Goal: Task Accomplishment & Management: Complete application form

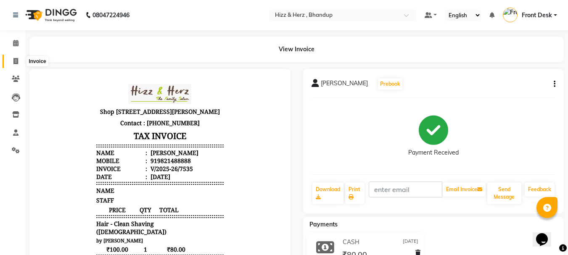
click at [14, 60] on icon at bounding box center [15, 61] width 5 height 6
select select "629"
select select "service"
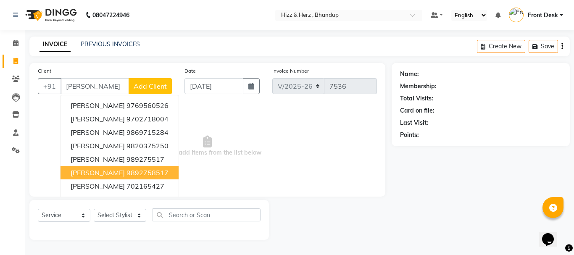
click at [125, 173] on span "[PERSON_NAME]" at bounding box center [98, 173] width 54 height 8
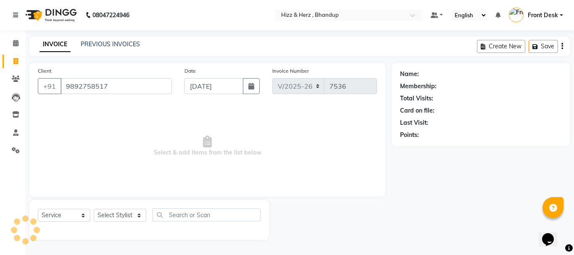
type input "9892758517"
select select "1: Object"
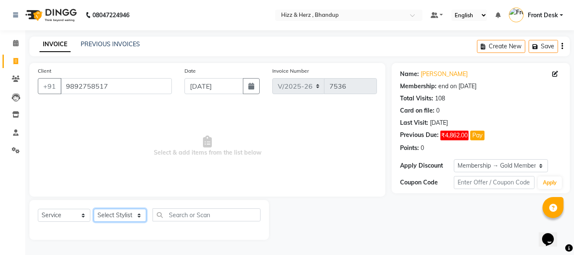
click at [132, 216] on select "Select Stylist Front Desk [PERSON_NAME] HIZZ & HERZ 2 [PERSON_NAME] [PERSON_NAM…" at bounding box center [120, 215] width 53 height 13
select select "9149"
click at [94, 209] on select "Select Stylist Front Desk [PERSON_NAME] HIZZ & HERZ 2 [PERSON_NAME] [PERSON_NAM…" at bounding box center [120, 215] width 53 height 13
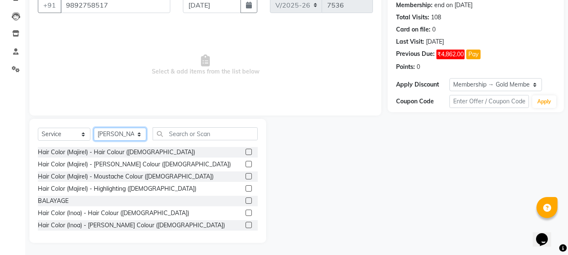
scroll to position [82, 0]
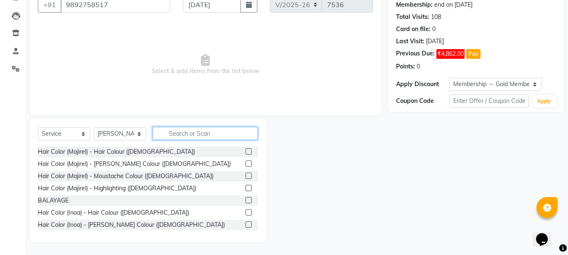
click at [209, 134] on input "text" at bounding box center [205, 133] width 105 height 13
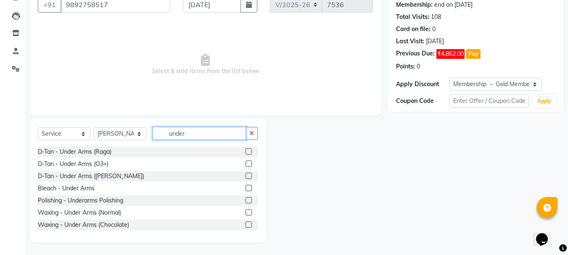
type input "under"
click at [245, 224] on label at bounding box center [248, 224] width 6 height 6
click at [245, 224] on input "checkbox" at bounding box center [247, 224] width 5 height 5
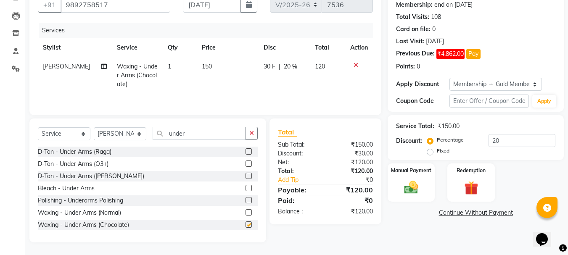
checkbox input "false"
click at [197, 134] on input "under" at bounding box center [199, 133] width 93 height 13
type input "u"
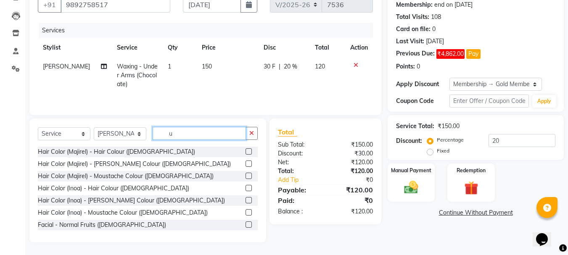
type input "u"
click at [128, 137] on select "Select Stylist Front Desk [PERSON_NAME] HIZZ & HERZ 2 [PERSON_NAME] [PERSON_NAM…" at bounding box center [120, 133] width 53 height 13
select select "24394"
click at [94, 127] on select "Select Stylist Front Desk [PERSON_NAME] HIZZ & HERZ 2 [PERSON_NAME] [PERSON_NAM…" at bounding box center [120, 133] width 53 height 13
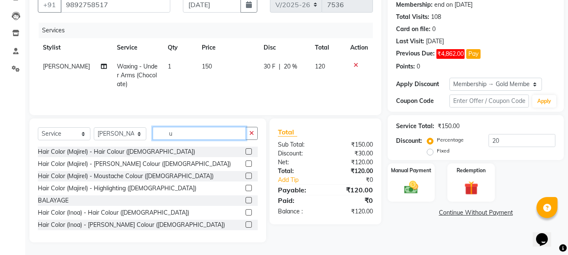
click at [215, 135] on input "u" at bounding box center [199, 133] width 93 height 13
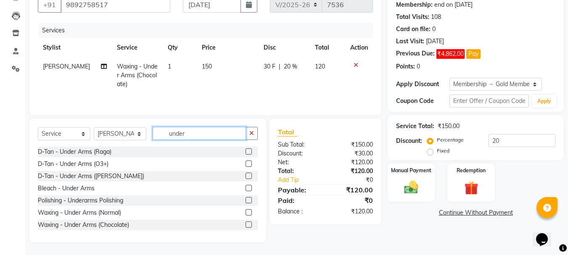
scroll to position [13, 0]
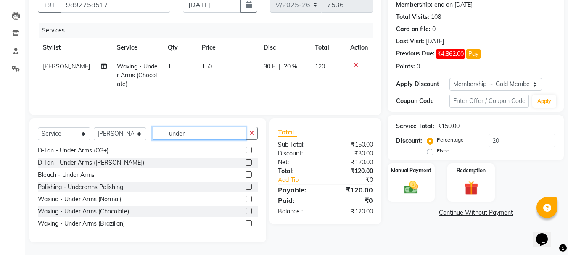
type input "under"
click at [245, 221] on label at bounding box center [248, 223] width 6 height 6
click at [245, 221] on input "checkbox" at bounding box center [247, 223] width 5 height 5
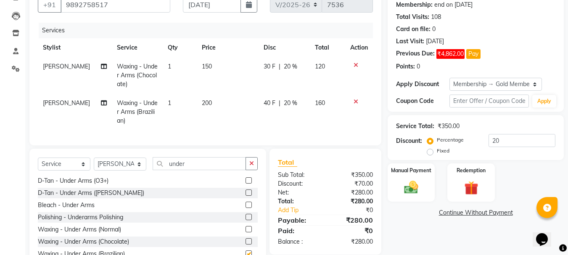
checkbox input "false"
click at [201, 169] on input "under" at bounding box center [199, 163] width 93 height 13
type input "u"
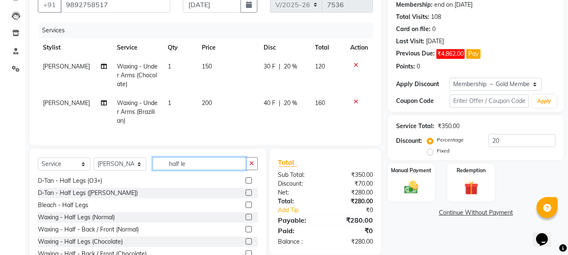
scroll to position [0, 0]
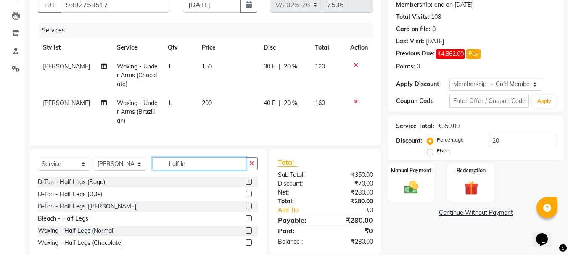
type input "half le"
click at [249, 246] on label at bounding box center [248, 243] width 6 height 6
click at [249, 246] on input "checkbox" at bounding box center [247, 242] width 5 height 5
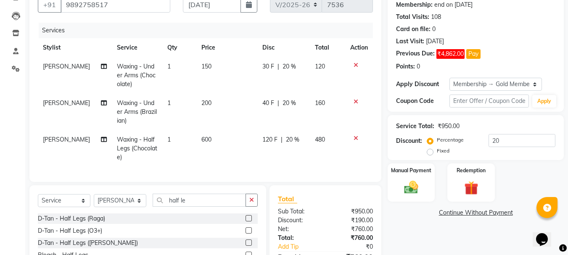
checkbox input "false"
click at [413, 189] on img at bounding box center [411, 187] width 24 height 17
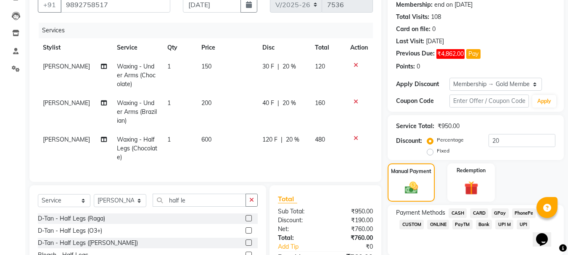
click at [461, 212] on span "CASH" at bounding box center [457, 213] width 18 height 10
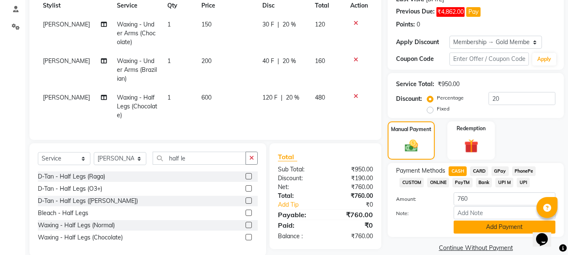
click at [461, 223] on button "Add Payment" at bounding box center [504, 227] width 102 height 13
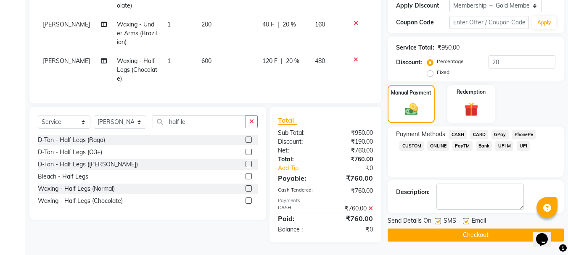
scroll to position [166, 0]
click at [476, 229] on button "Checkout" at bounding box center [475, 235] width 176 height 13
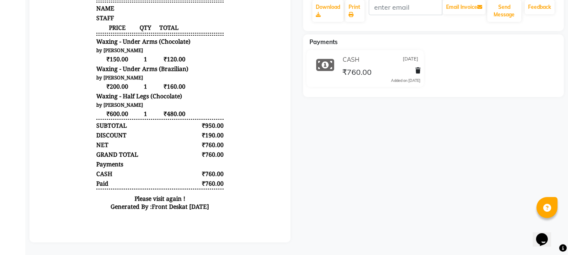
scroll to position [105, 0]
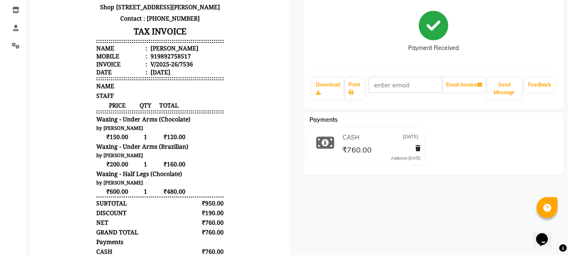
drag, startPoint x: 513, startPoint y: 197, endPoint x: 263, endPoint y: 188, distance: 251.0
click at [263, 188] on body "Shop [STREET_ADDRESS][PERSON_NAME] Contact : [PHONE_NUMBER] TAX INVOICE Name : …" at bounding box center [159, 136] width 237 height 321
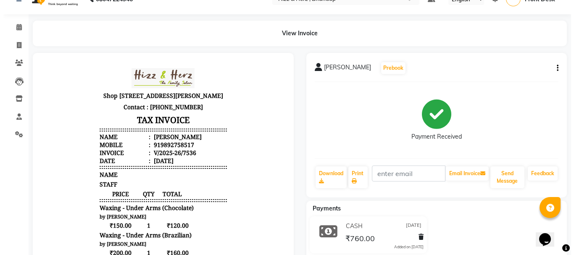
scroll to position [0, 0]
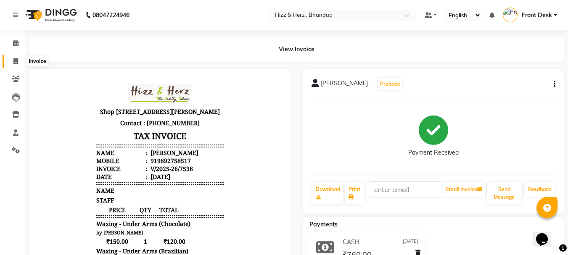
click at [16, 59] on icon at bounding box center [15, 61] width 5 height 6
select select "629"
select select "service"
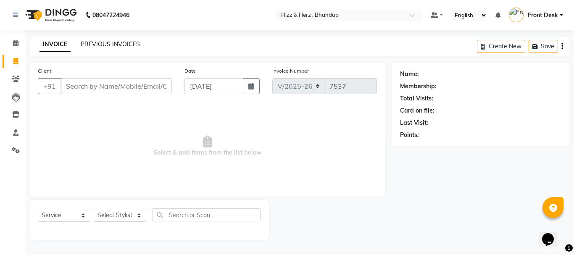
click at [119, 43] on link "PREVIOUS INVOICES" at bounding box center [110, 44] width 59 height 8
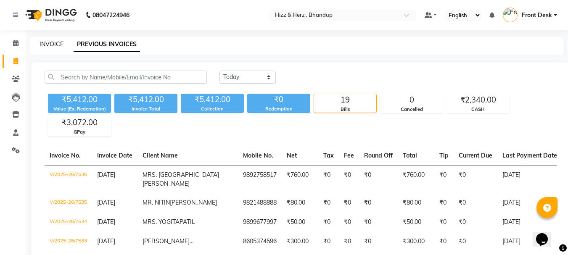
click at [48, 45] on link "INVOICE" at bounding box center [51, 44] width 24 height 8
select select "service"
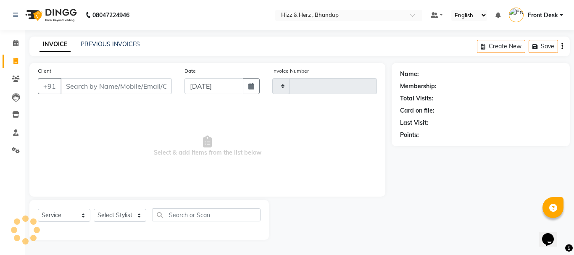
type input "7537"
select select "629"
